Goal: Task Accomplishment & Management: Complete application form

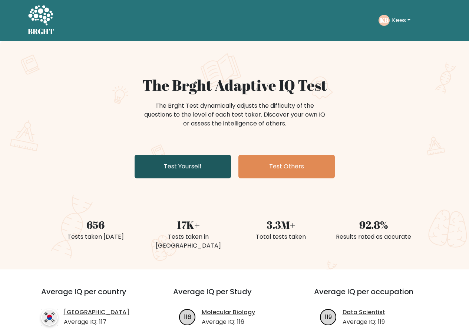
click at [168, 167] on link "Test Yourself" at bounding box center [183, 167] width 96 height 24
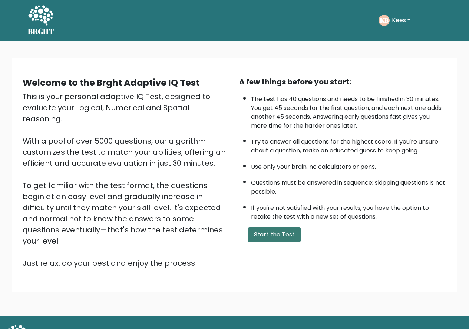
click at [280, 238] on button "Start the Test" at bounding box center [274, 235] width 53 height 15
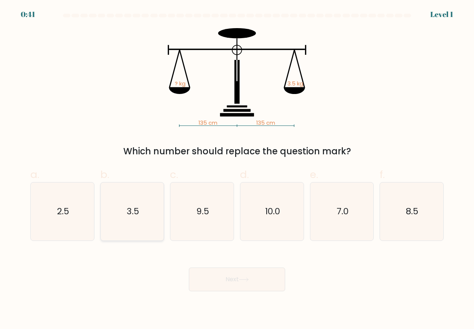
drag, startPoint x: 141, startPoint y: 226, endPoint x: 156, endPoint y: 230, distance: 15.5
click at [142, 226] on icon "3.5" at bounding box center [132, 212] width 58 height 58
click at [237, 170] on input "b. 3.5" at bounding box center [237, 167] width 0 height 5
radio input "true"
click at [228, 280] on button "Next" at bounding box center [237, 280] width 96 height 24
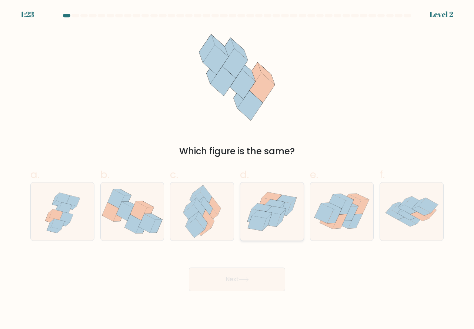
click at [278, 227] on icon at bounding box center [272, 212] width 63 height 54
click at [238, 170] on input "d." at bounding box center [237, 167] width 0 height 5
radio input "true"
click at [242, 279] on icon at bounding box center [244, 280] width 10 height 4
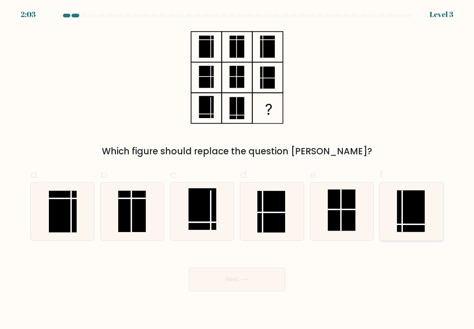
drag, startPoint x: 402, startPoint y: 224, endPoint x: 264, endPoint y: 272, distance: 146.8
click at [401, 226] on icon at bounding box center [412, 212] width 58 height 58
click at [238, 170] on input "f." at bounding box center [237, 167] width 0 height 5
radio input "true"
click at [228, 284] on button "Next" at bounding box center [237, 280] width 96 height 24
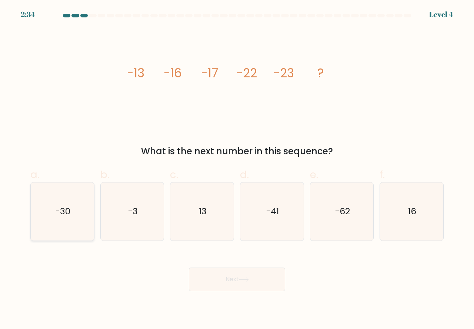
click at [76, 231] on icon "-30" at bounding box center [62, 212] width 58 height 58
click at [237, 170] on input "a. -30" at bounding box center [237, 167] width 0 height 5
radio input "true"
click at [220, 282] on button "Next" at bounding box center [237, 280] width 96 height 24
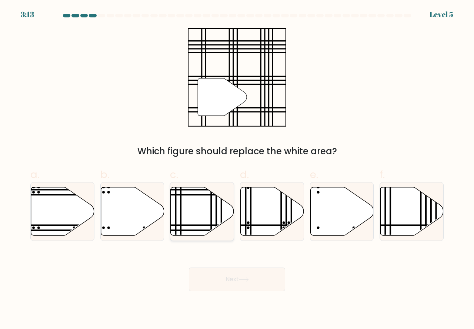
drag, startPoint x: 186, startPoint y: 218, endPoint x: 205, endPoint y: 241, distance: 29.0
click at [189, 222] on icon at bounding box center [202, 211] width 63 height 49
click at [237, 170] on input "c." at bounding box center [237, 167] width 0 height 5
radio input "true"
click at [238, 280] on button "Next" at bounding box center [237, 280] width 96 height 24
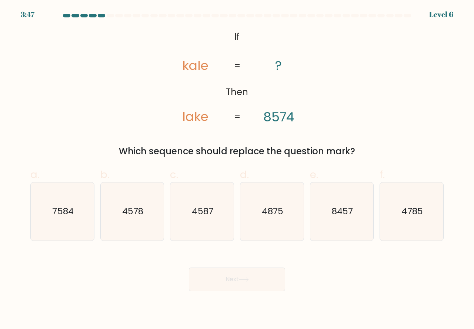
drag, startPoint x: 72, startPoint y: 232, endPoint x: 130, endPoint y: 260, distance: 64.3
click at [72, 231] on icon "7584" at bounding box center [62, 212] width 58 height 58
click at [237, 170] on input "a. 7584" at bounding box center [237, 167] width 0 height 5
radio input "true"
click at [223, 284] on button "Next" at bounding box center [237, 280] width 96 height 24
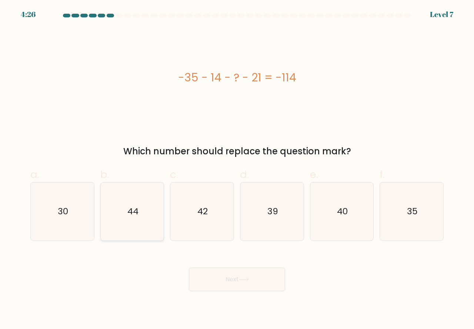
click at [130, 223] on icon "44" at bounding box center [132, 212] width 58 height 58
click at [237, 170] on input "b. 44" at bounding box center [237, 167] width 0 height 5
radio input "true"
click at [211, 282] on button "Next" at bounding box center [237, 280] width 96 height 24
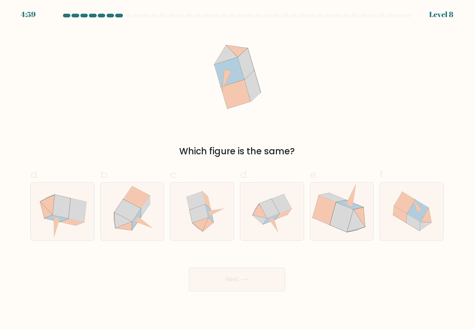
drag, startPoint x: 270, startPoint y: 218, endPoint x: 242, endPoint y: 267, distance: 56.1
click at [270, 223] on icon at bounding box center [272, 212] width 58 height 58
click at [238, 170] on input "d." at bounding box center [237, 167] width 0 height 5
radio input "true"
click at [222, 290] on button "Next" at bounding box center [237, 280] width 96 height 24
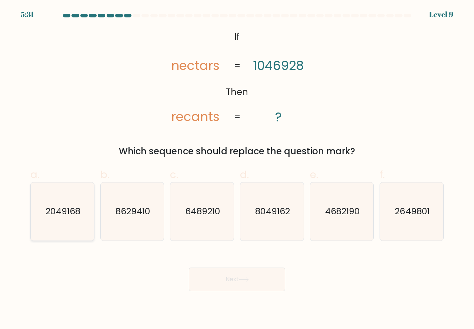
click at [82, 234] on icon "2049168" at bounding box center [62, 212] width 58 height 58
click at [237, 170] on input "a. 2049168" at bounding box center [237, 167] width 0 height 5
radio input "true"
click at [231, 277] on button "Next" at bounding box center [237, 280] width 96 height 24
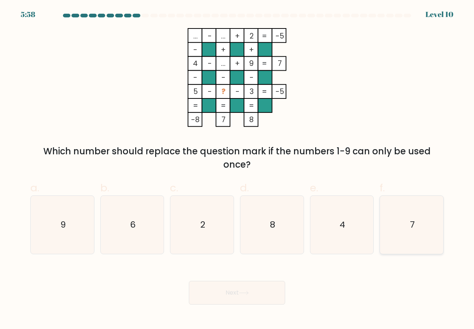
click at [400, 243] on icon "7" at bounding box center [412, 225] width 58 height 58
click at [238, 170] on input "f. 7" at bounding box center [237, 167] width 0 height 5
radio input "true"
click at [205, 297] on button "Next" at bounding box center [237, 293] width 96 height 24
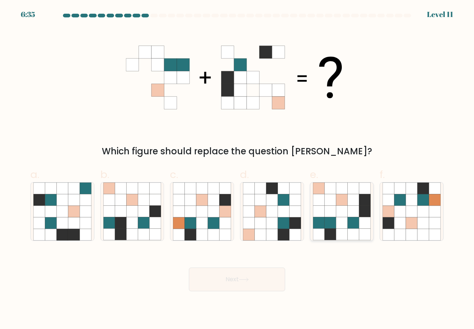
drag, startPoint x: 340, startPoint y: 217, endPoint x: 337, endPoint y: 234, distance: 17.2
click at [339, 222] on icon at bounding box center [342, 212] width 58 height 58
click at [238, 170] on input "e." at bounding box center [237, 167] width 0 height 5
radio input "true"
click at [229, 280] on button "Next" at bounding box center [237, 280] width 96 height 24
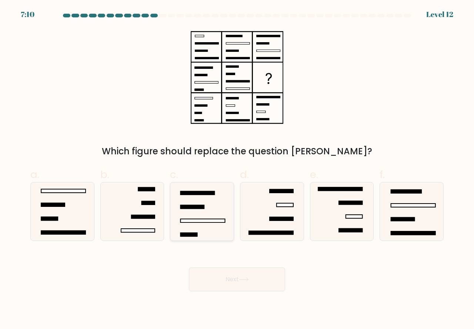
click at [196, 226] on icon at bounding box center [202, 212] width 58 height 58
click at [237, 170] on input "c." at bounding box center [237, 167] width 0 height 5
radio input "true"
click at [220, 279] on button "Next" at bounding box center [237, 280] width 96 height 24
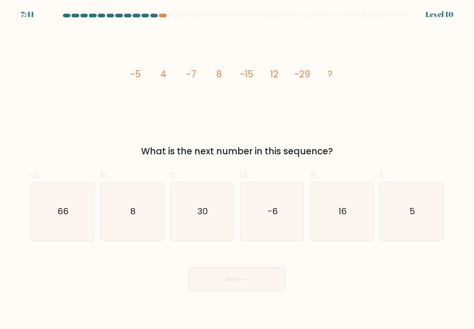
drag, startPoint x: 344, startPoint y: 226, endPoint x: 332, endPoint y: 243, distance: 20.6
click at [344, 229] on icon "16" at bounding box center [342, 212] width 58 height 58
click at [238, 170] on input "e. 16" at bounding box center [237, 167] width 0 height 5
radio input "true"
click at [248, 280] on icon at bounding box center [243, 279] width 9 height 3
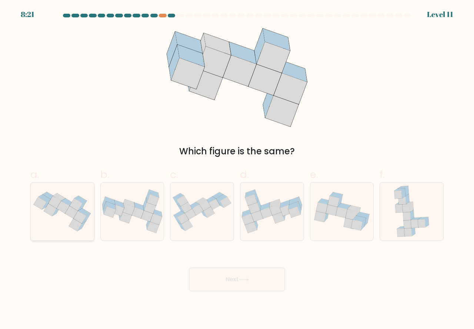
click at [65, 225] on icon at bounding box center [62, 211] width 63 height 47
click at [237, 170] on input "a." at bounding box center [237, 167] width 0 height 5
radio input "true"
click at [235, 282] on button "Next" at bounding box center [237, 280] width 96 height 24
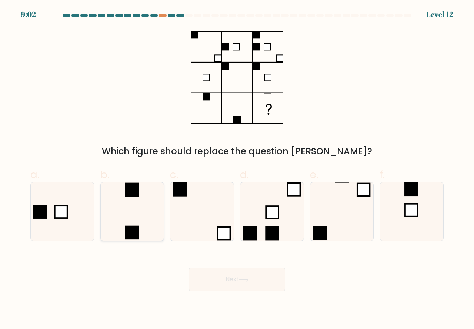
click at [146, 226] on icon at bounding box center [132, 212] width 58 height 58
click at [237, 170] on input "b." at bounding box center [237, 167] width 0 height 5
radio input "true"
click at [229, 280] on button "Next" at bounding box center [237, 280] width 96 height 24
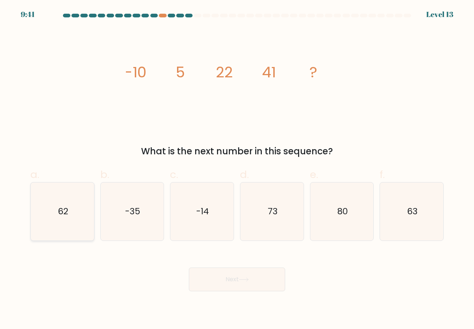
click at [71, 234] on icon "62" at bounding box center [62, 212] width 58 height 58
click at [237, 170] on input "a. 62" at bounding box center [237, 167] width 0 height 5
radio input "true"
click at [244, 280] on icon at bounding box center [244, 280] width 10 height 4
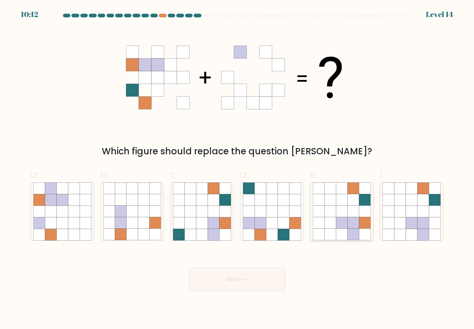
click at [328, 215] on icon at bounding box center [330, 211] width 11 height 11
click at [238, 170] on input "e." at bounding box center [237, 167] width 0 height 5
radio input "true"
click at [254, 276] on button "Next" at bounding box center [237, 280] width 96 height 24
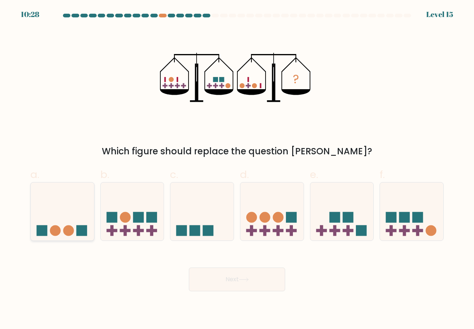
click at [63, 226] on icon at bounding box center [62, 212] width 63 height 52
click at [237, 170] on input "a." at bounding box center [237, 167] width 0 height 5
radio input "true"
click at [209, 275] on button "Next" at bounding box center [237, 280] width 96 height 24
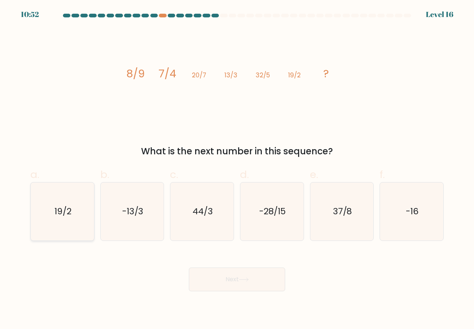
click at [78, 228] on icon "19/2" at bounding box center [62, 212] width 58 height 58
click at [237, 170] on input "a. 19/2" at bounding box center [237, 167] width 0 height 5
radio input "true"
click at [224, 276] on button "Next" at bounding box center [237, 280] width 96 height 24
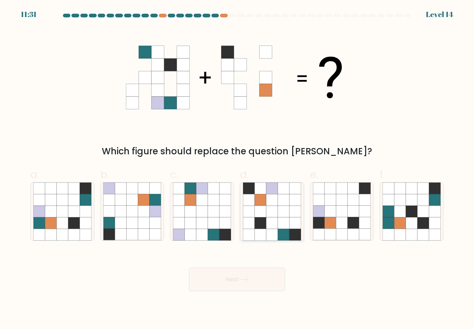
drag, startPoint x: 267, startPoint y: 219, endPoint x: 268, endPoint y: 228, distance: 9.6
click at [267, 220] on icon at bounding box center [271, 223] width 11 height 11
click at [238, 170] on input "d." at bounding box center [237, 167] width 0 height 5
radio input "true"
click at [82, 232] on icon at bounding box center [85, 234] width 11 height 11
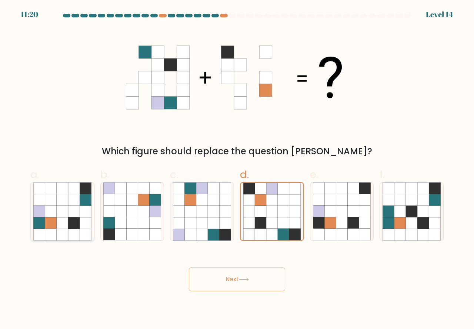
click at [237, 170] on input "a." at bounding box center [237, 167] width 0 height 5
radio input "true"
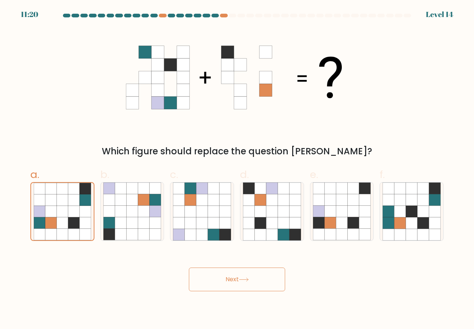
click at [233, 274] on button "Next" at bounding box center [237, 280] width 96 height 24
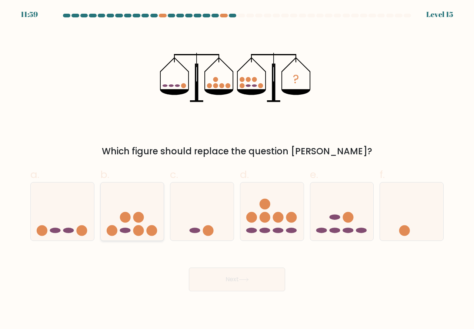
click at [145, 231] on icon at bounding box center [132, 212] width 63 height 52
click at [237, 170] on input "b." at bounding box center [237, 167] width 0 height 5
radio input "true"
click at [216, 278] on button "Next" at bounding box center [237, 280] width 96 height 24
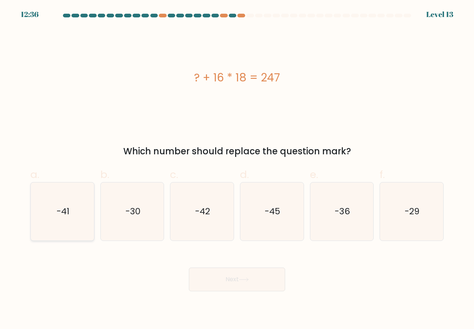
click at [75, 232] on icon "-41" at bounding box center [62, 212] width 58 height 58
click at [237, 170] on input "a. -41" at bounding box center [237, 167] width 0 height 5
radio input "true"
click at [195, 278] on button "Next" at bounding box center [237, 280] width 96 height 24
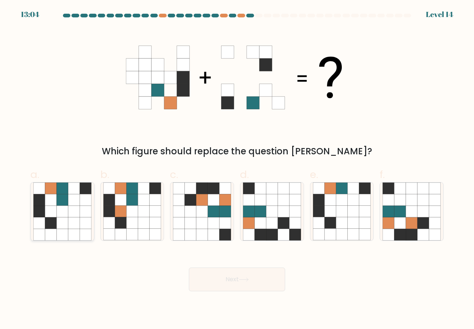
click at [64, 208] on icon at bounding box center [62, 211] width 11 height 11
click at [237, 170] on input "a." at bounding box center [237, 167] width 0 height 5
radio input "true"
click at [219, 281] on button "Next" at bounding box center [237, 280] width 96 height 24
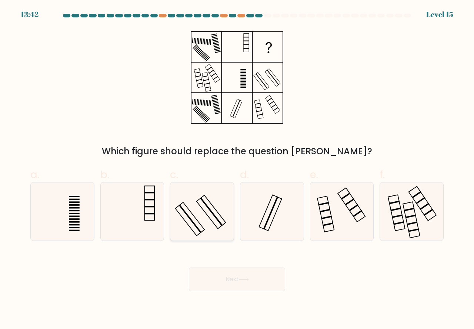
click at [223, 233] on icon at bounding box center [202, 212] width 58 height 58
click at [237, 170] on input "c." at bounding box center [237, 167] width 0 height 5
radio input "true"
click at [229, 278] on button "Next" at bounding box center [237, 280] width 96 height 24
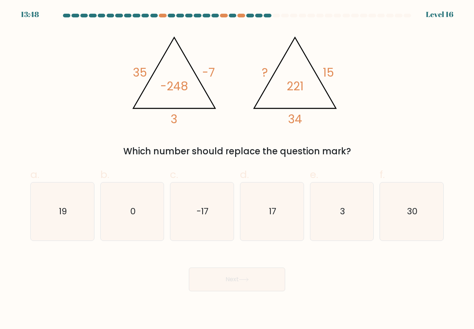
drag, startPoint x: 269, startPoint y: 245, endPoint x: 271, endPoint y: 250, distance: 5.9
click at [269, 244] on form at bounding box center [237, 153] width 474 height 278
drag, startPoint x: 271, startPoint y: 228, endPoint x: 261, endPoint y: 253, distance: 27.1
click at [271, 228] on icon "17" at bounding box center [272, 212] width 58 height 58
click at [238, 170] on input "d. 17" at bounding box center [237, 167] width 0 height 5
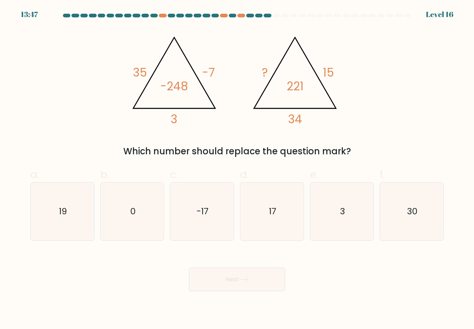
radio input "true"
click at [246, 284] on button "Next" at bounding box center [237, 280] width 96 height 24
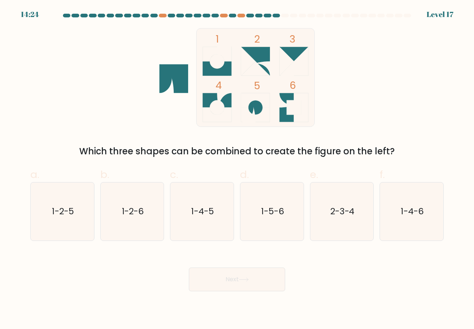
drag, startPoint x: 191, startPoint y: 226, endPoint x: 221, endPoint y: 263, distance: 48.2
click at [192, 227] on icon "1-4-5" at bounding box center [202, 212] width 58 height 58
click at [237, 170] on input "c. 1-4-5" at bounding box center [237, 167] width 0 height 5
radio input "true"
click at [224, 276] on button "Next" at bounding box center [237, 280] width 96 height 24
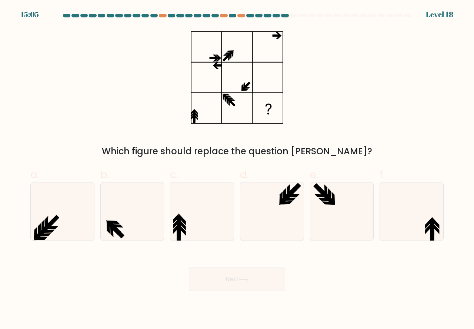
drag, startPoint x: 419, startPoint y: 231, endPoint x: 342, endPoint y: 271, distance: 86.4
click at [418, 237] on icon at bounding box center [412, 212] width 58 height 58
click at [238, 170] on input "f." at bounding box center [237, 167] width 0 height 5
radio input "true"
click at [228, 284] on button "Next" at bounding box center [237, 280] width 96 height 24
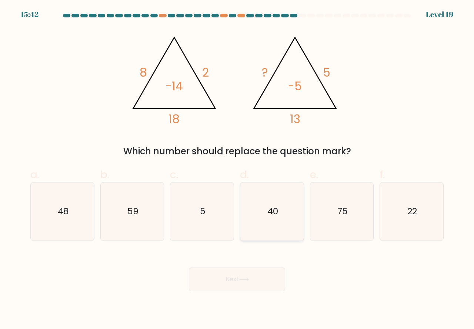
drag, startPoint x: 271, startPoint y: 226, endPoint x: 247, endPoint y: 272, distance: 51.9
click at [271, 227] on icon "40" at bounding box center [272, 212] width 58 height 58
click at [238, 170] on input "d. 40" at bounding box center [237, 167] width 0 height 5
radio input "true"
click at [230, 284] on button "Next" at bounding box center [237, 280] width 96 height 24
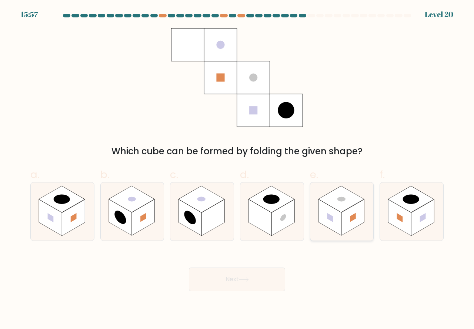
click at [335, 225] on rect at bounding box center [330, 218] width 23 height 36
click at [238, 170] on input "e." at bounding box center [237, 167] width 0 height 5
radio input "true"
click at [259, 275] on button "Next" at bounding box center [237, 280] width 96 height 24
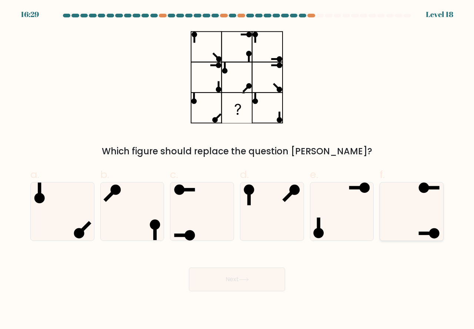
click at [411, 239] on icon at bounding box center [412, 212] width 58 height 58
click at [238, 170] on input "f." at bounding box center [237, 167] width 0 height 5
radio input "true"
click at [236, 288] on button "Next" at bounding box center [237, 280] width 96 height 24
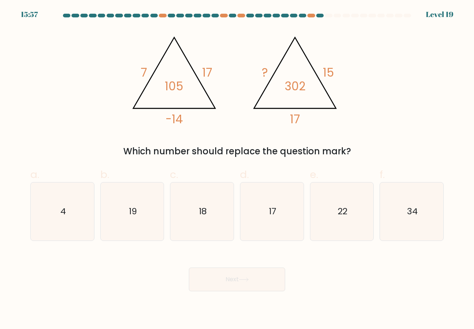
drag, startPoint x: 340, startPoint y: 231, endPoint x: 276, endPoint y: 271, distance: 75.3
click at [340, 235] on icon "22" at bounding box center [342, 212] width 58 height 58
click at [238, 170] on input "e. 22" at bounding box center [237, 167] width 0 height 5
radio input "true"
click at [248, 279] on icon at bounding box center [244, 280] width 10 height 4
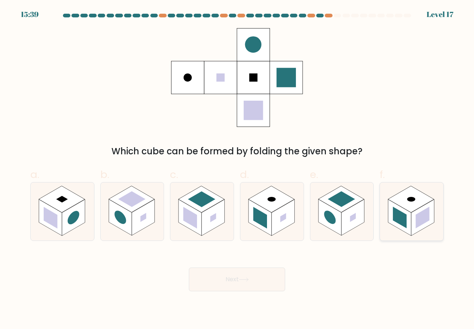
click at [411, 220] on rect at bounding box center [399, 218] width 23 height 36
click at [238, 170] on input "f." at bounding box center [237, 167] width 0 height 5
radio input "true"
click at [242, 282] on icon at bounding box center [244, 280] width 10 height 4
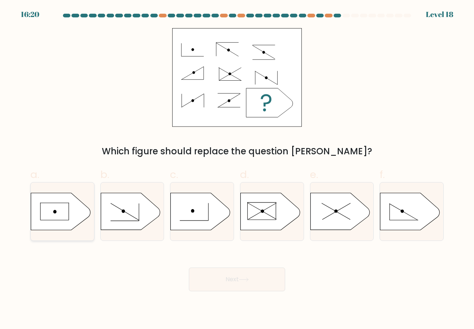
click at [66, 218] on icon at bounding box center [60, 211] width 59 height 37
click at [237, 170] on input "a." at bounding box center [237, 167] width 0 height 5
radio input "true"
click at [219, 281] on button "Next" at bounding box center [237, 280] width 96 height 24
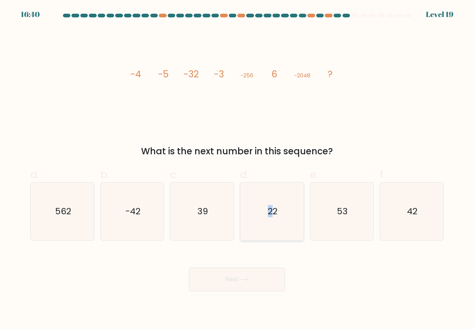
drag, startPoint x: 271, startPoint y: 238, endPoint x: 271, endPoint y: 232, distance: 6.3
click at [271, 232] on icon "22" at bounding box center [272, 212] width 58 height 58
click at [278, 229] on icon "22" at bounding box center [272, 212] width 58 height 58
click at [238, 170] on input "d. 22" at bounding box center [237, 167] width 0 height 5
radio input "true"
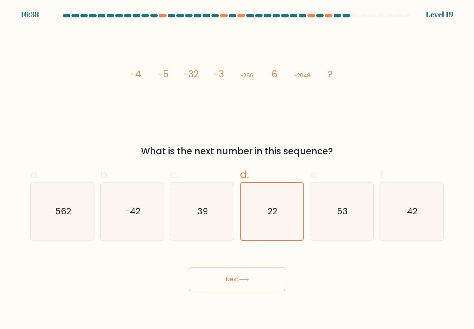
click at [239, 285] on button "Next" at bounding box center [237, 280] width 96 height 24
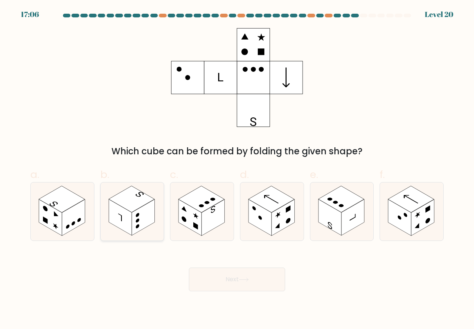
click at [137, 229] on rect at bounding box center [143, 218] width 23 height 36
click at [237, 170] on input "b." at bounding box center [237, 167] width 0 height 5
radio input "true"
click at [239, 280] on button "Next" at bounding box center [237, 280] width 96 height 24
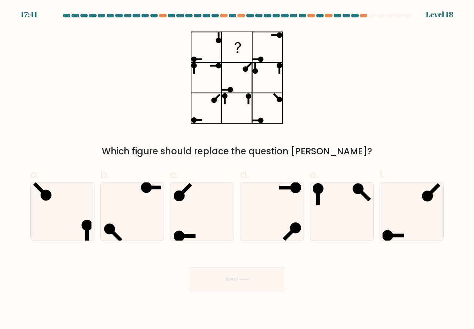
drag, startPoint x: 334, startPoint y: 234, endPoint x: 315, endPoint y: 262, distance: 33.3
click at [329, 245] on form at bounding box center [237, 153] width 474 height 278
click at [322, 233] on icon at bounding box center [342, 212] width 58 height 58
click at [238, 170] on input "e." at bounding box center [237, 167] width 0 height 5
radio input "true"
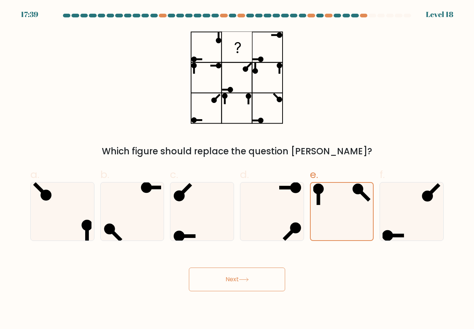
click at [244, 276] on button "Next" at bounding box center [237, 280] width 96 height 24
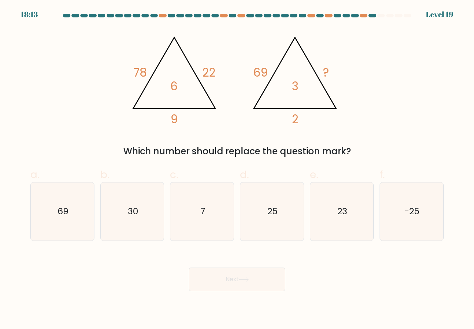
drag, startPoint x: 301, startPoint y: 221, endPoint x: 271, endPoint y: 244, distance: 38.0
click at [300, 223] on div "25" at bounding box center [272, 211] width 64 height 59
click at [238, 170] on input "d. 25" at bounding box center [237, 167] width 0 height 5
radio input "true"
click at [253, 284] on button "Next" at bounding box center [237, 280] width 96 height 24
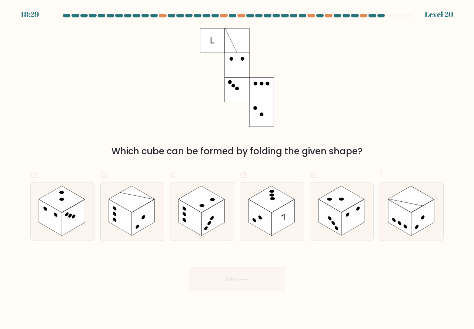
drag, startPoint x: 282, startPoint y: 203, endPoint x: 273, endPoint y: 261, distance: 58.6
click at [282, 207] on icon at bounding box center [272, 212] width 63 height 58
click at [238, 170] on input "d." at bounding box center [237, 167] width 0 height 5
radio input "true"
click at [262, 281] on button "Next" at bounding box center [237, 280] width 96 height 24
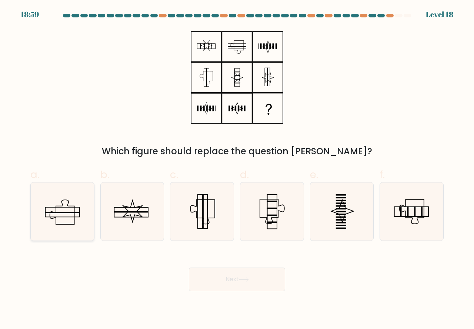
click at [64, 224] on icon at bounding box center [62, 212] width 24 height 24
click at [237, 170] on input "a." at bounding box center [237, 167] width 0 height 5
radio input "true"
click at [229, 278] on button "Next" at bounding box center [237, 280] width 96 height 24
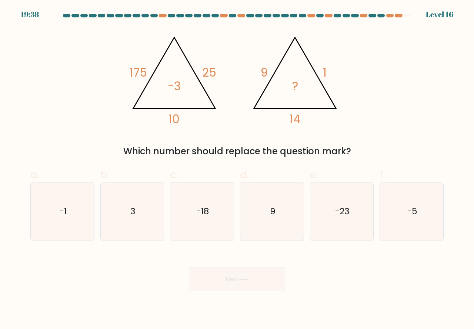
drag, startPoint x: 403, startPoint y: 234, endPoint x: 387, endPoint y: 251, distance: 23.6
click at [403, 232] on icon "-5" at bounding box center [412, 212] width 58 height 58
click at [238, 170] on input "f. -5" at bounding box center [237, 167] width 0 height 5
radio input "true"
click at [242, 281] on icon at bounding box center [244, 280] width 10 height 4
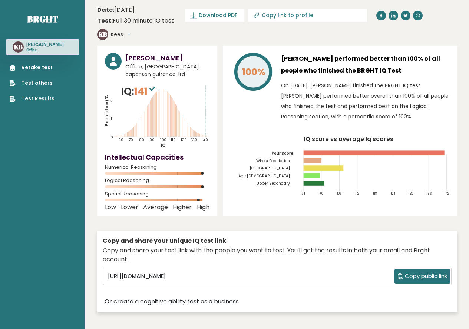
click at [27, 96] on link "Test Results" at bounding box center [32, 99] width 45 height 8
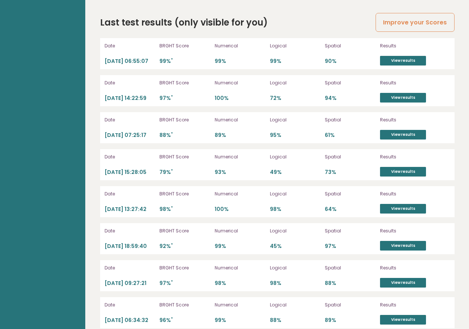
scroll to position [2092, 0]
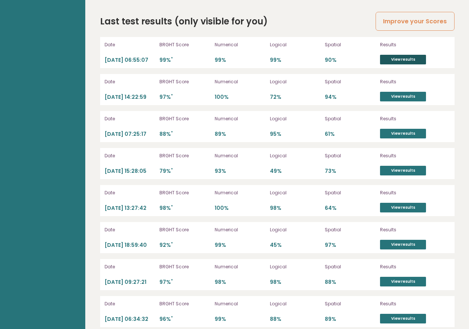
click at [401, 55] on link "View results" at bounding box center [403, 60] width 46 height 10
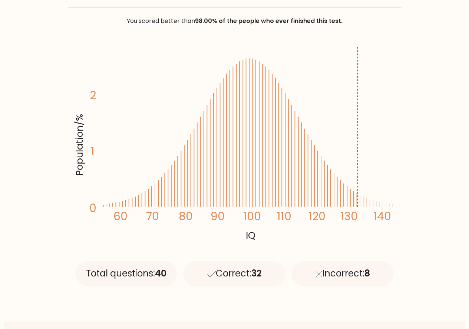
scroll to position [111, 0]
